Goal: Obtain resource: Download file/media

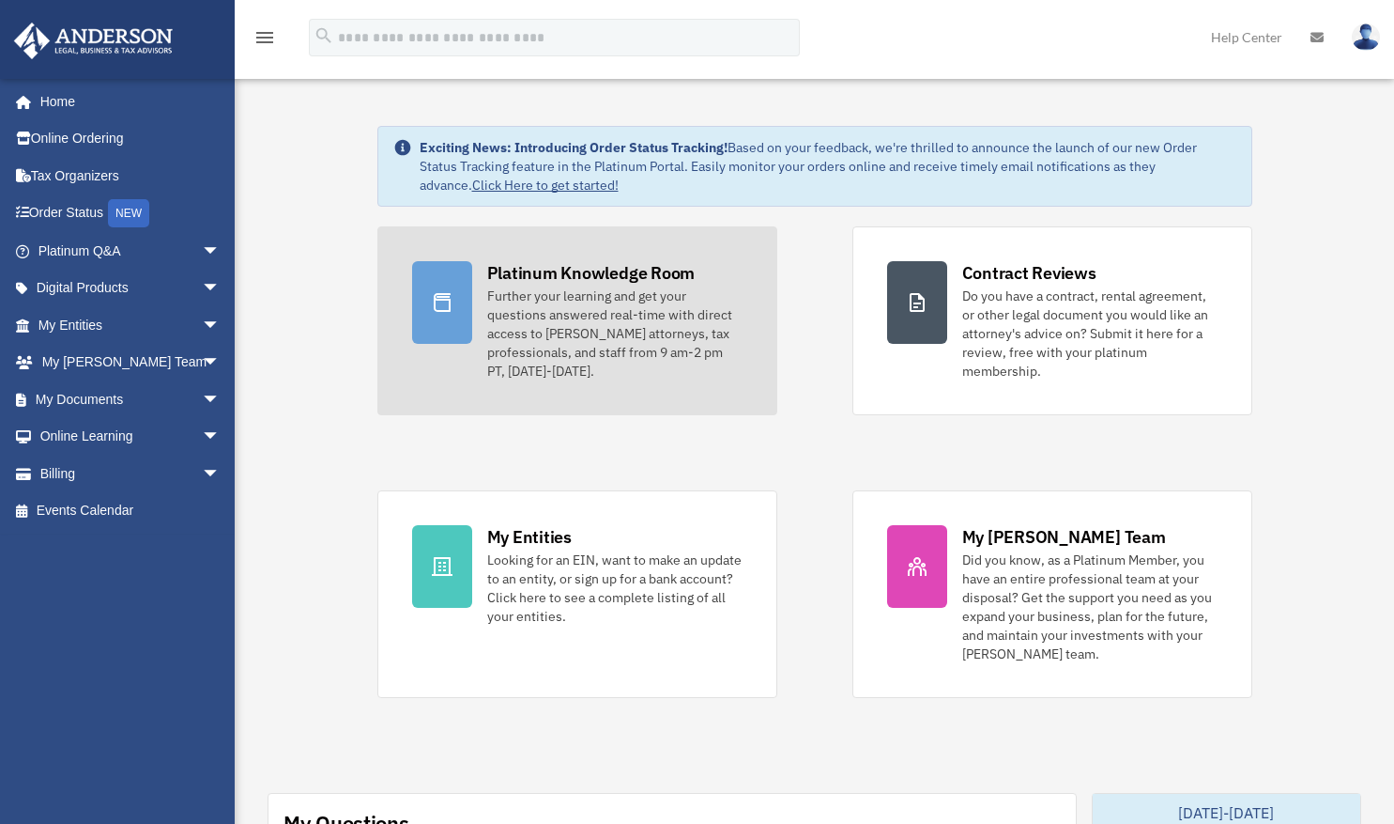
click at [693, 353] on div "Further your learning and get your questions answered real-time with direct acc…" at bounding box center [614, 333] width 255 height 94
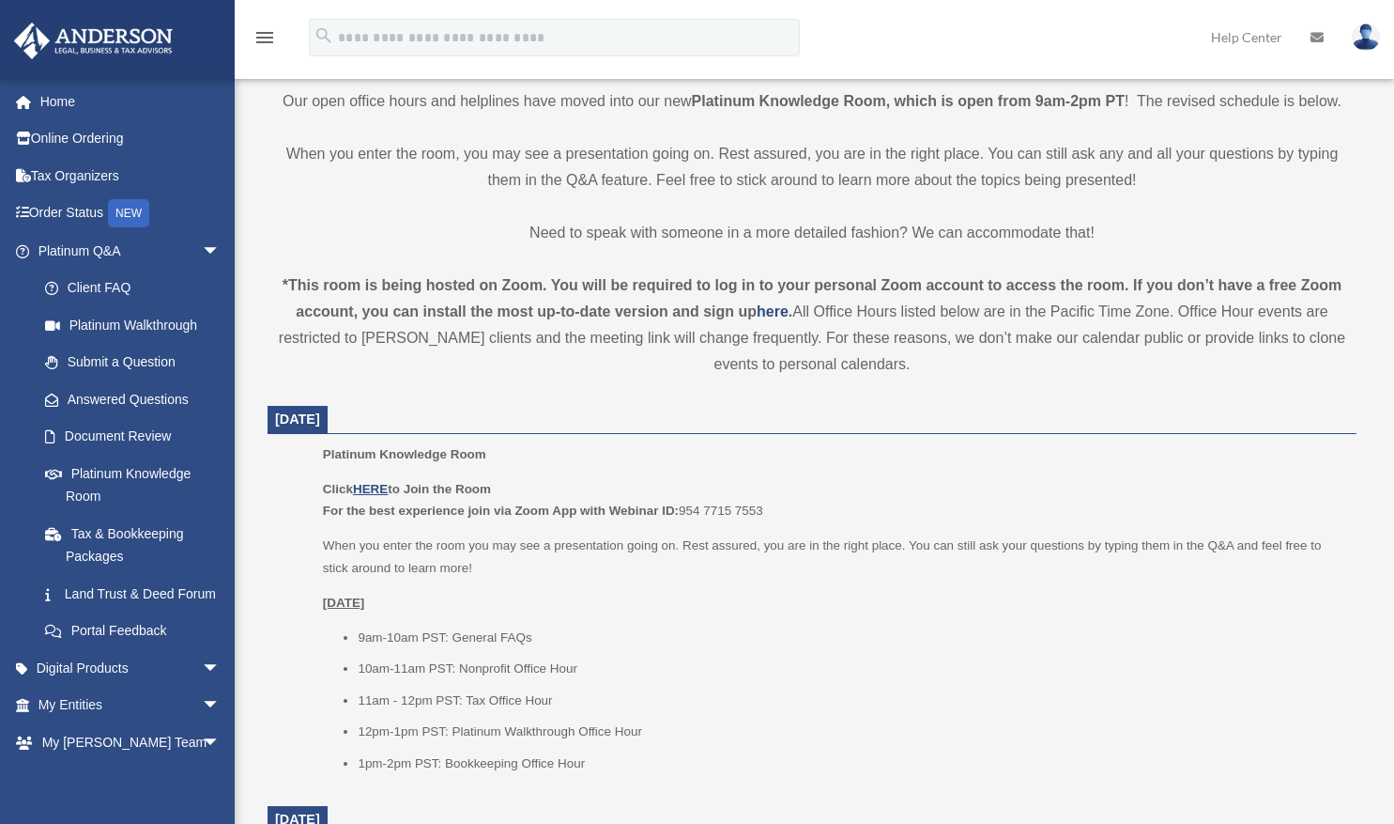
scroll to position [439, 0]
click at [387, 487] on u "HERE" at bounding box center [370, 489] width 35 height 14
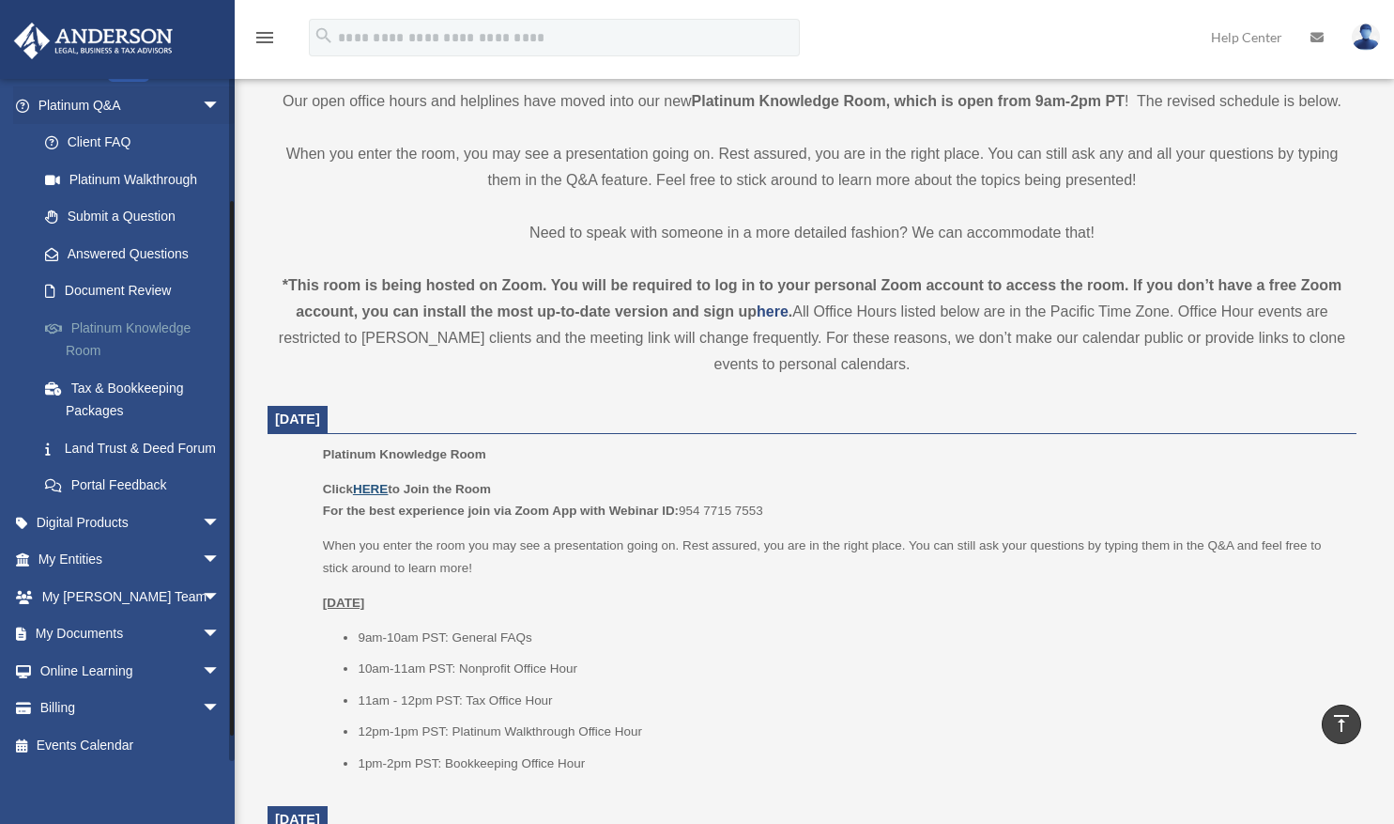
scroll to position [175, 0]
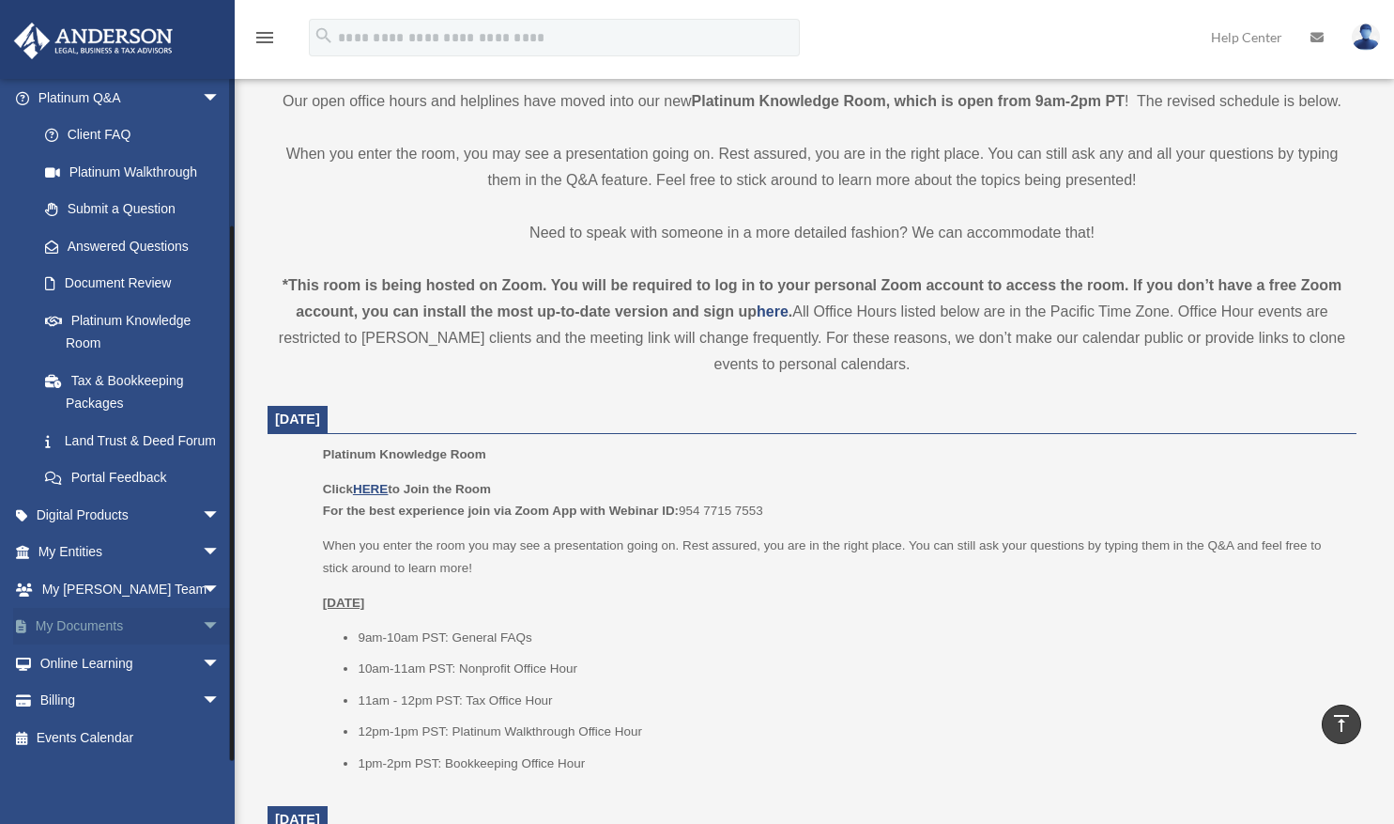
click at [116, 624] on link "My Documents arrow_drop_down" at bounding box center [131, 627] width 236 height 38
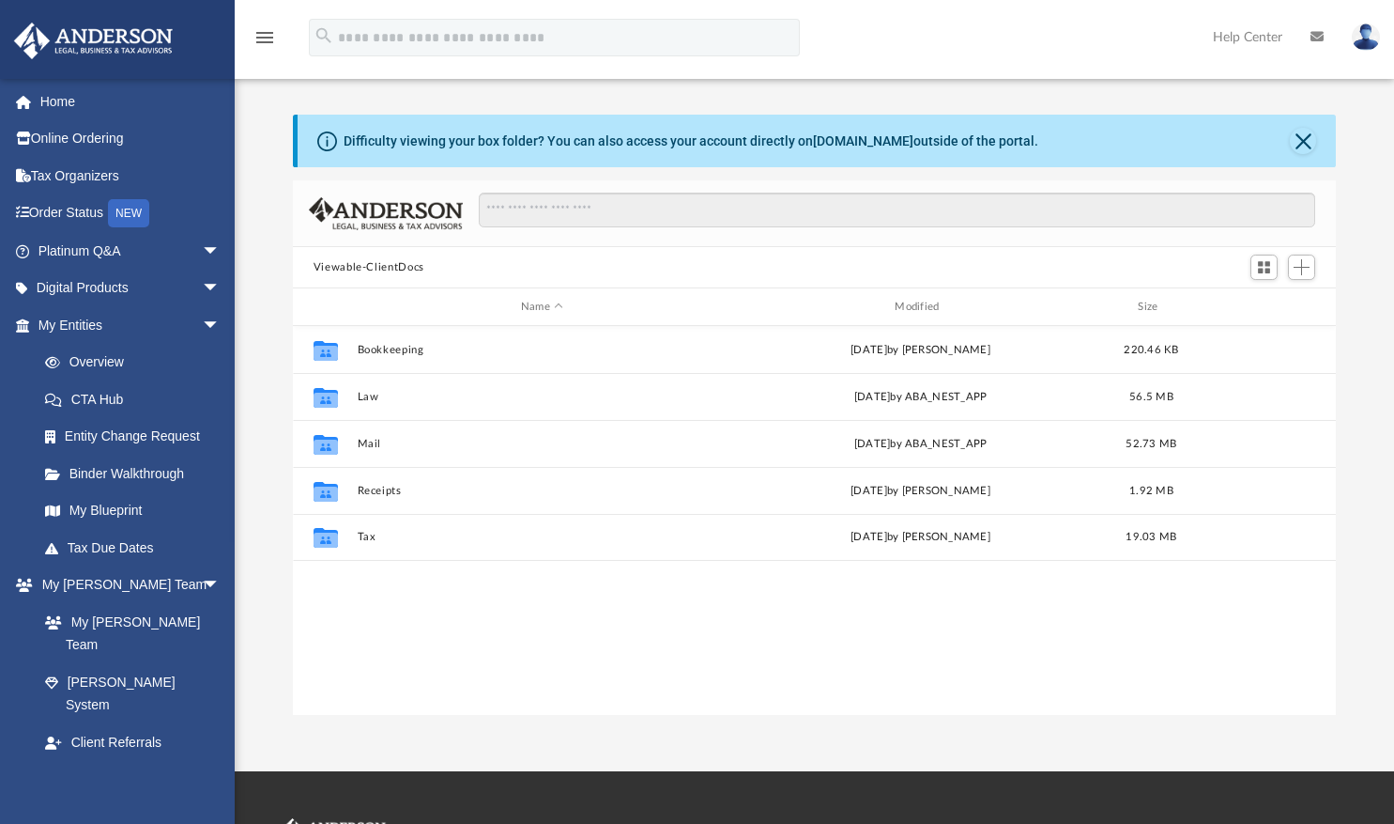
scroll to position [412, 1029]
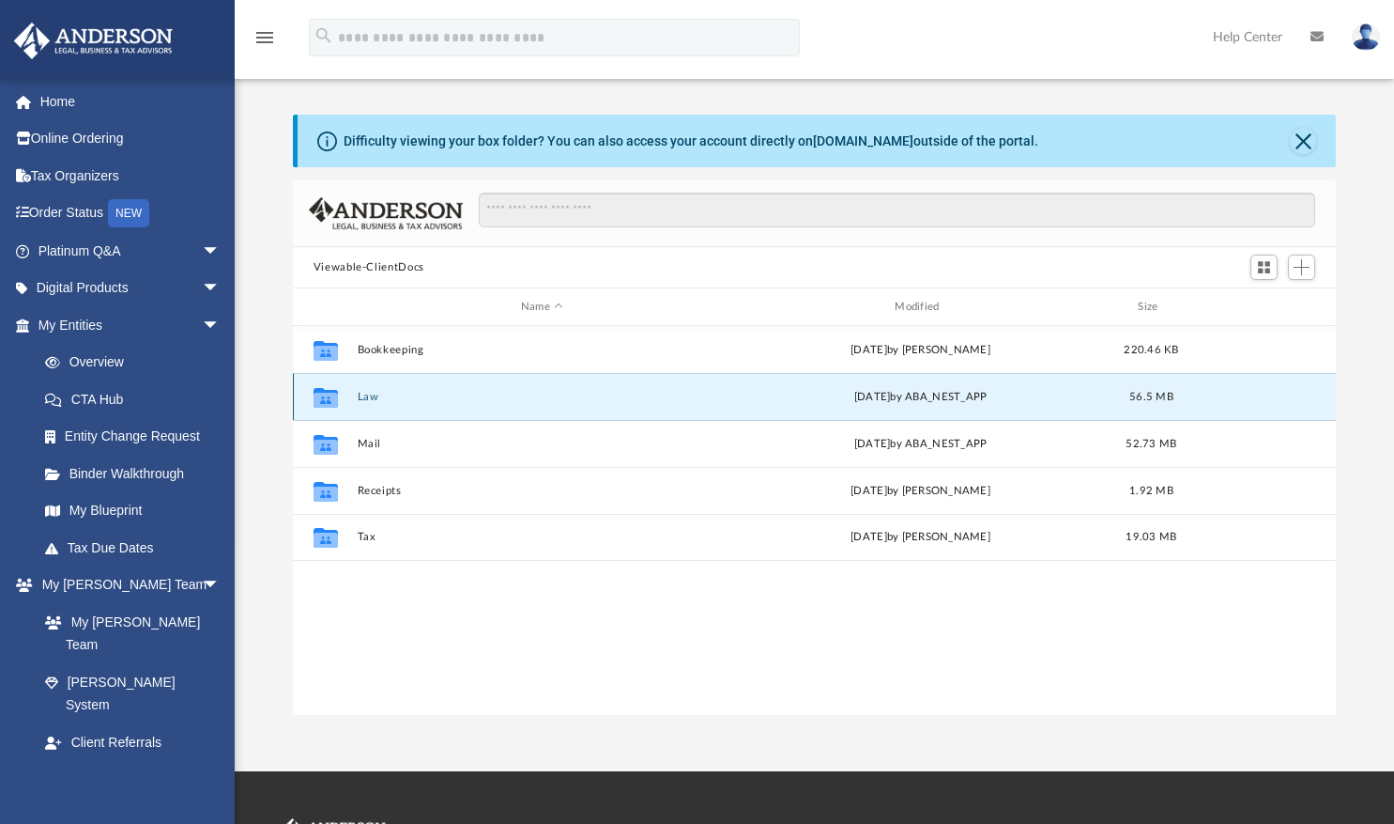
click at [369, 393] on button "Law" at bounding box center [542, 397] width 370 height 12
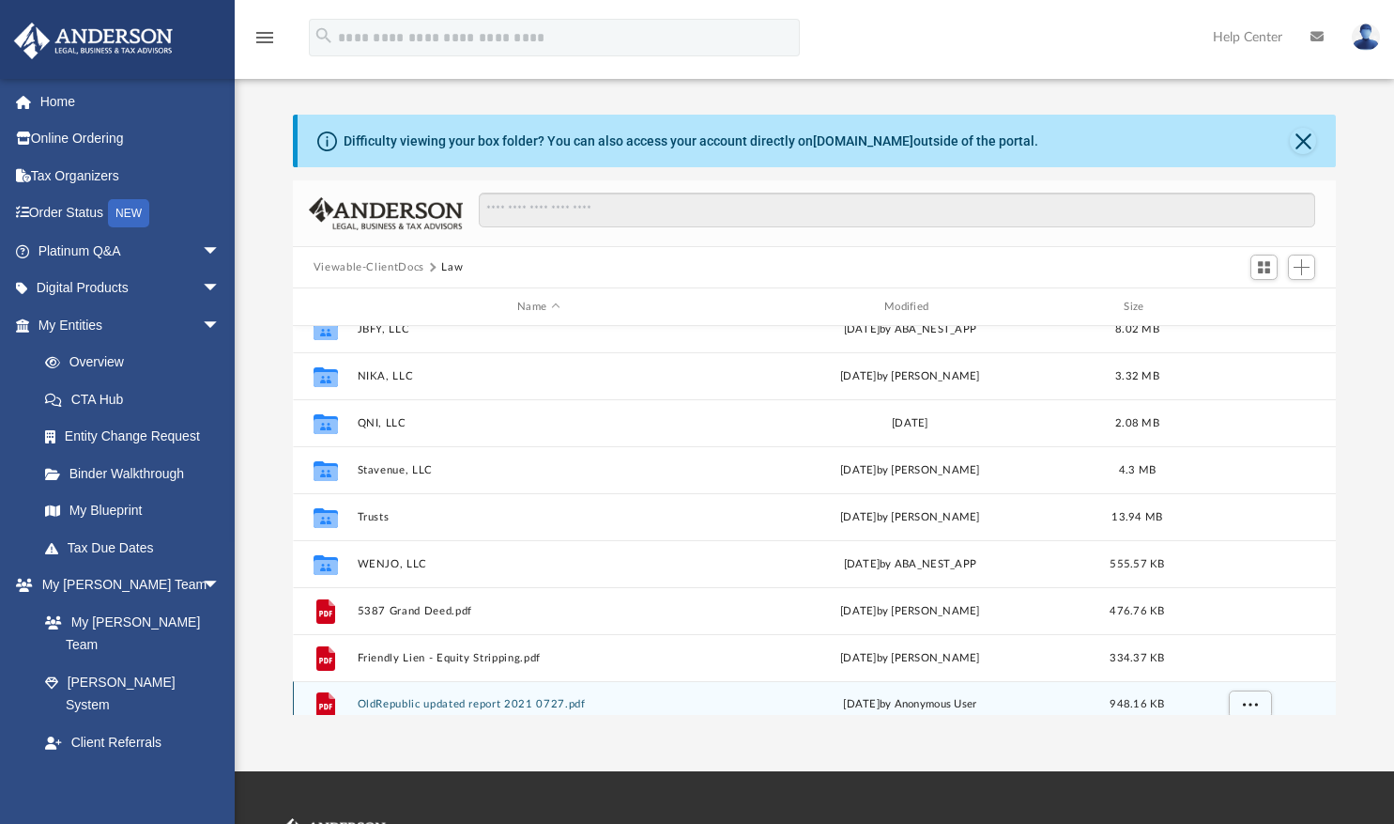
scroll to position [348, 0]
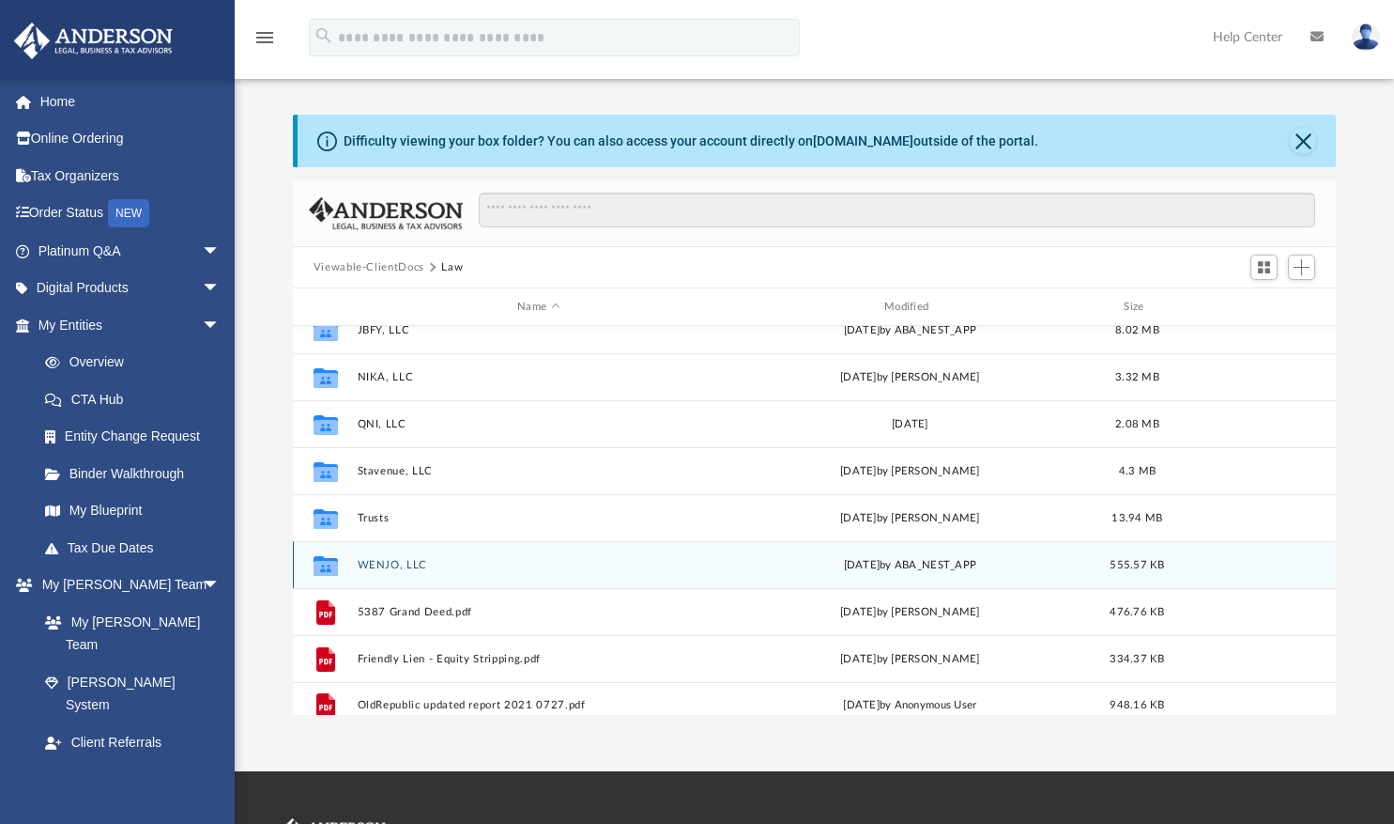
click at [384, 565] on button "WENJO, LLC" at bounding box center [538, 565] width 363 height 12
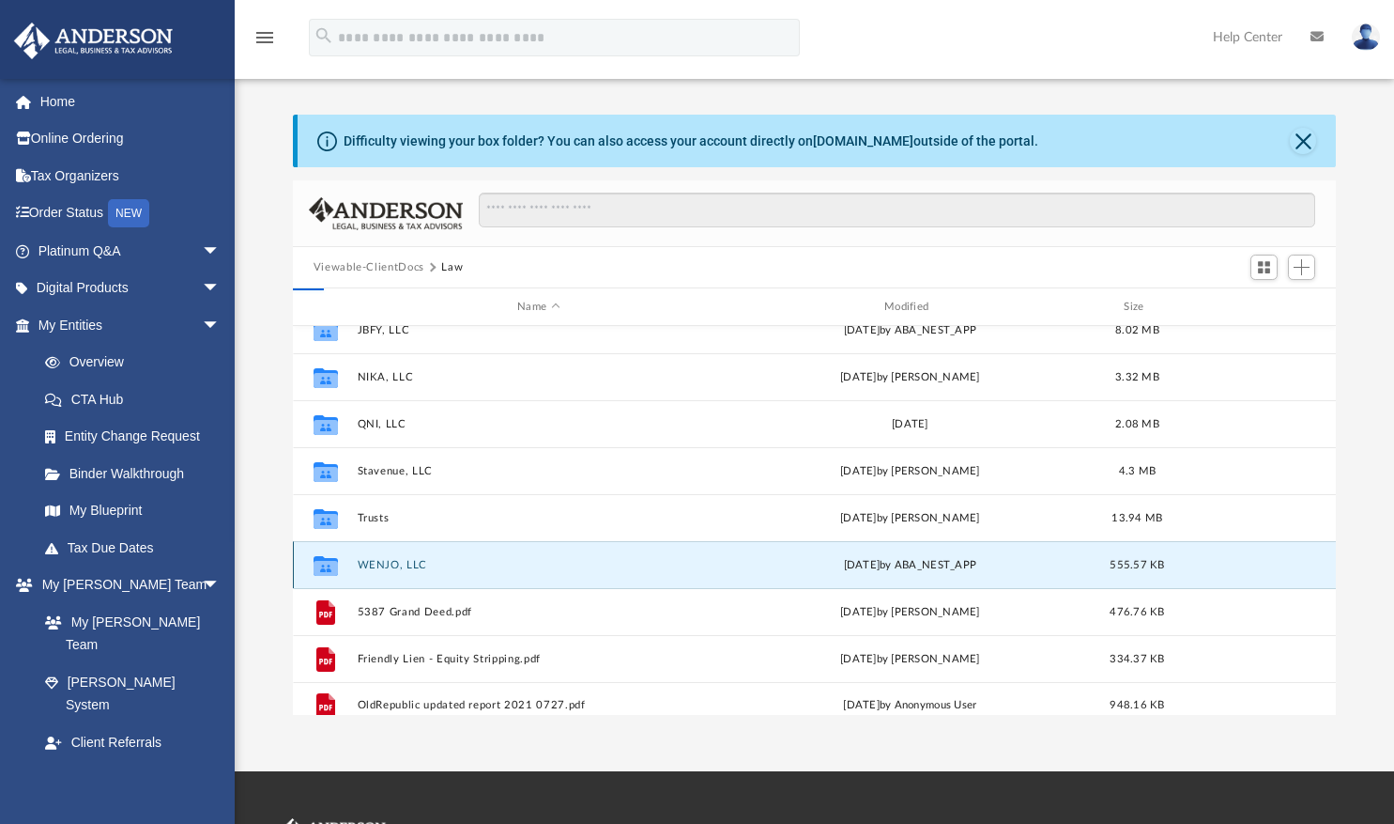
scroll to position [0, 0]
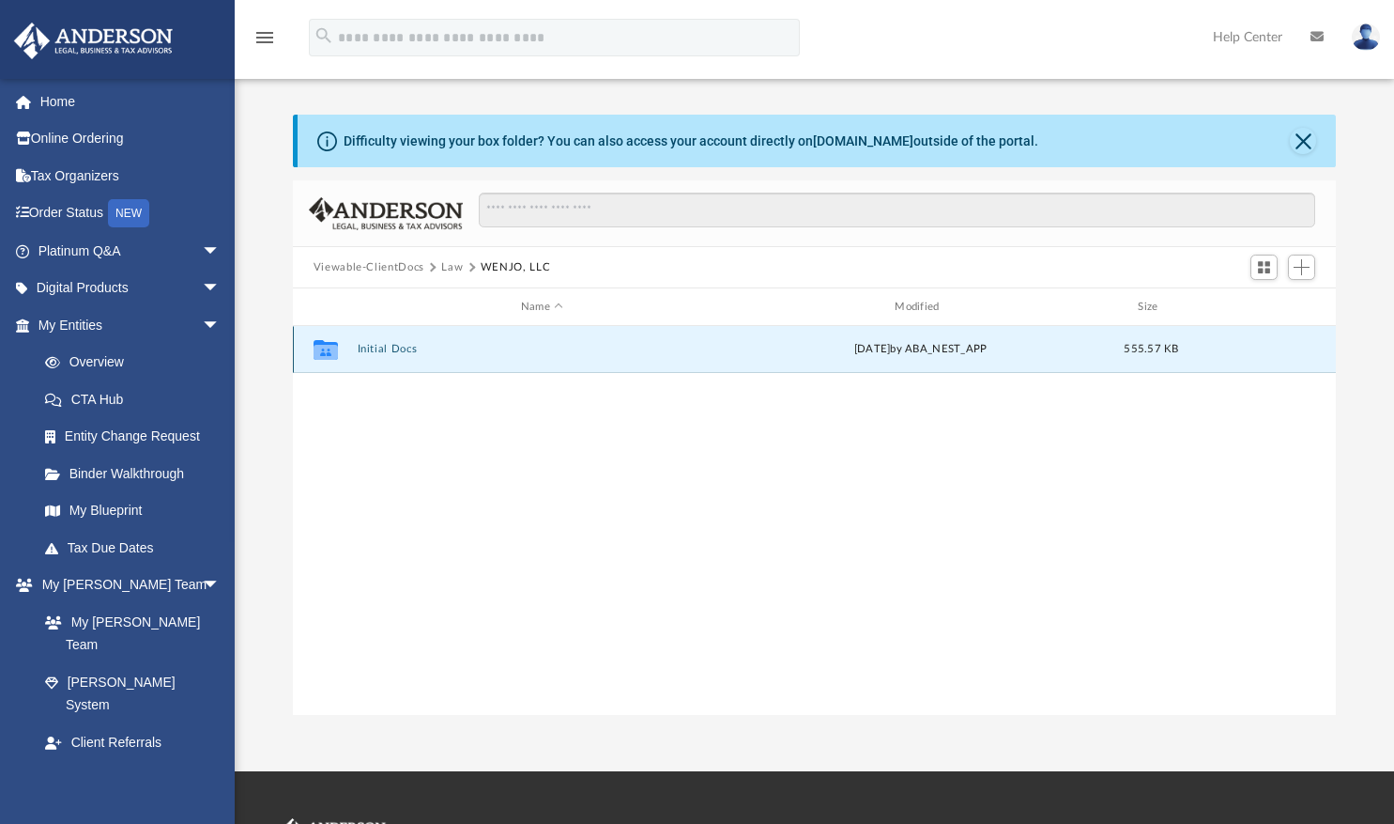
click at [375, 348] on button "Initial Docs" at bounding box center [542, 349] width 370 height 12
click at [375, 348] on button "WENJO, LLC - Filed Articles.pdf" at bounding box center [542, 349] width 370 height 12
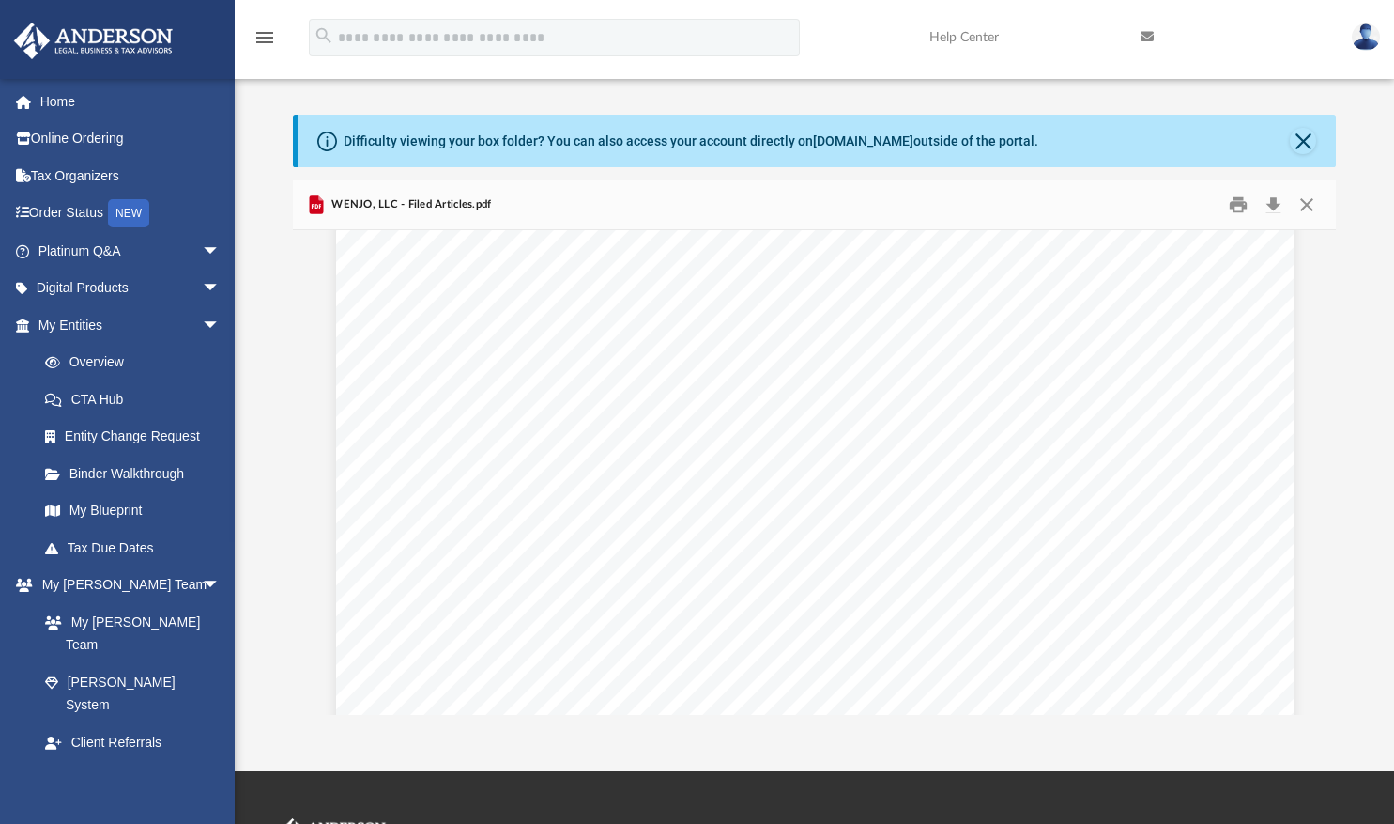
scroll to position [9444, 0]
click at [1369, 39] on img at bounding box center [1366, 36] width 28 height 27
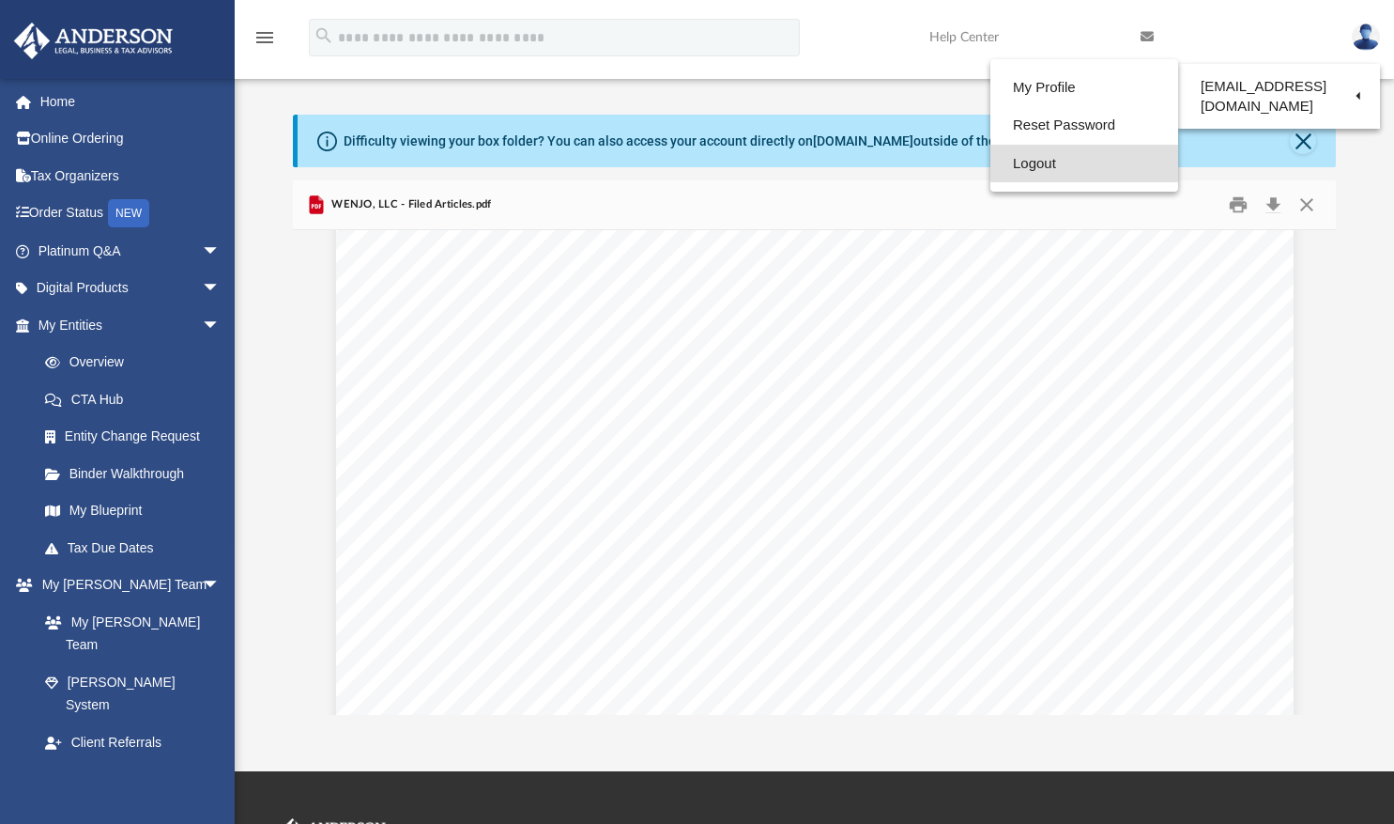
click at [1039, 167] on link "Logout" at bounding box center [1085, 164] width 188 height 38
